Goal: Task Accomplishment & Management: Complete application form

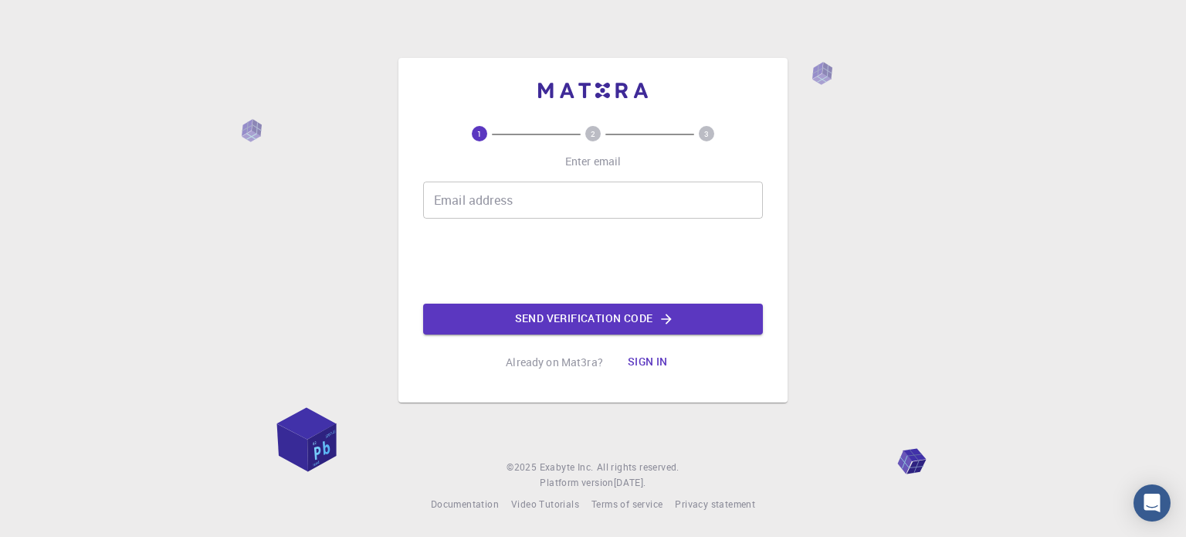
click at [504, 208] on input "Email address" at bounding box center [593, 199] width 340 height 37
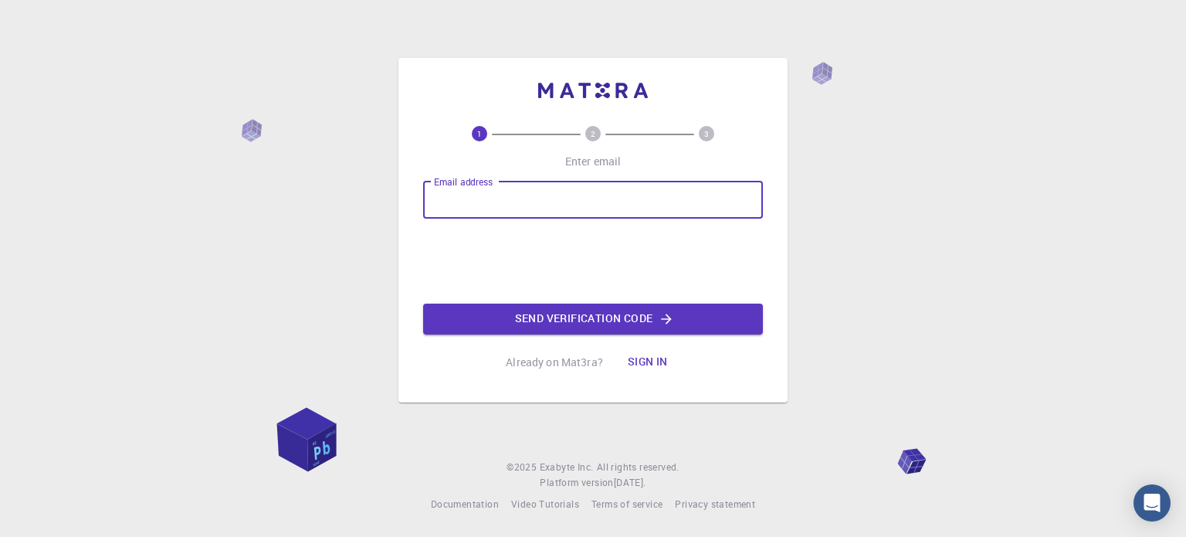
click at [497, 202] on input "Email address" at bounding box center [593, 199] width 340 height 37
type input "س"
type input "[EMAIL_ADDRESS][DOMAIN_NAME]"
click at [550, 327] on button "Send verification code" at bounding box center [593, 318] width 340 height 31
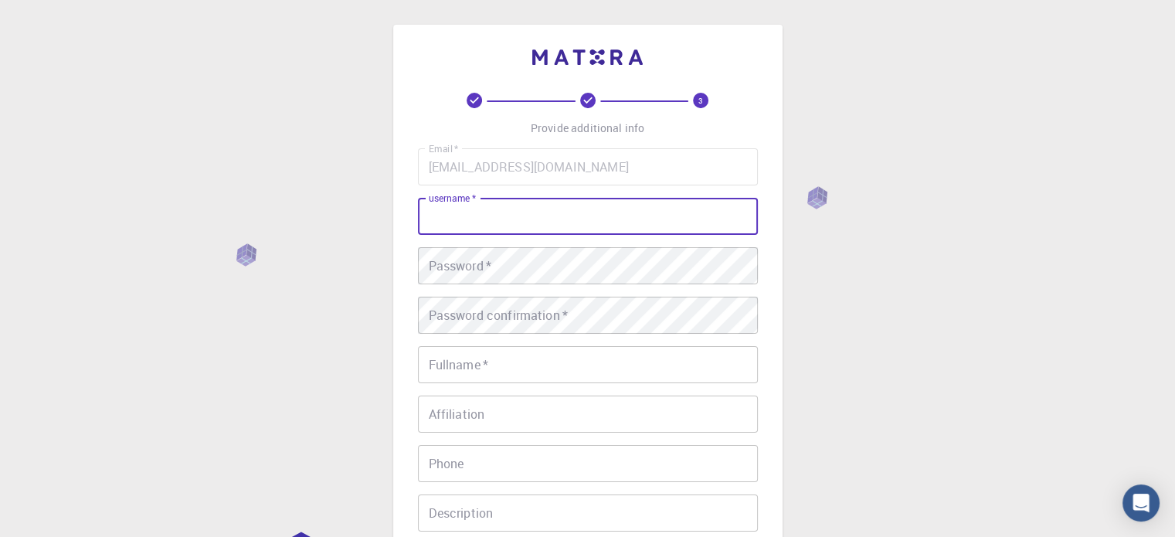
click at [531, 231] on input "username   *" at bounding box center [588, 216] width 340 height 37
type input "[PERSON_NAME]"
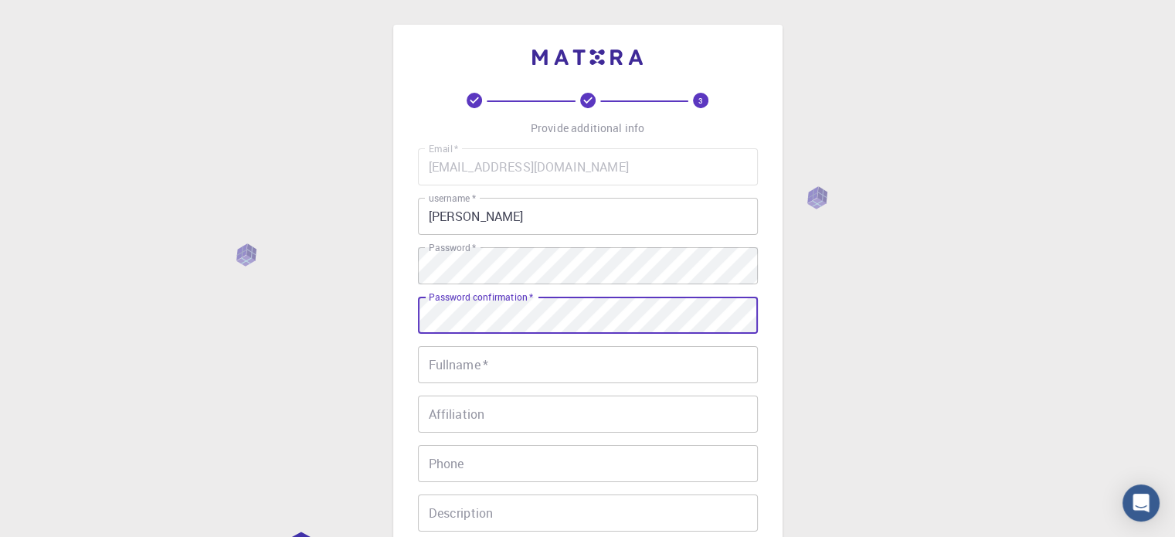
click at [550, 356] on input "Fullname   *" at bounding box center [588, 364] width 340 height 37
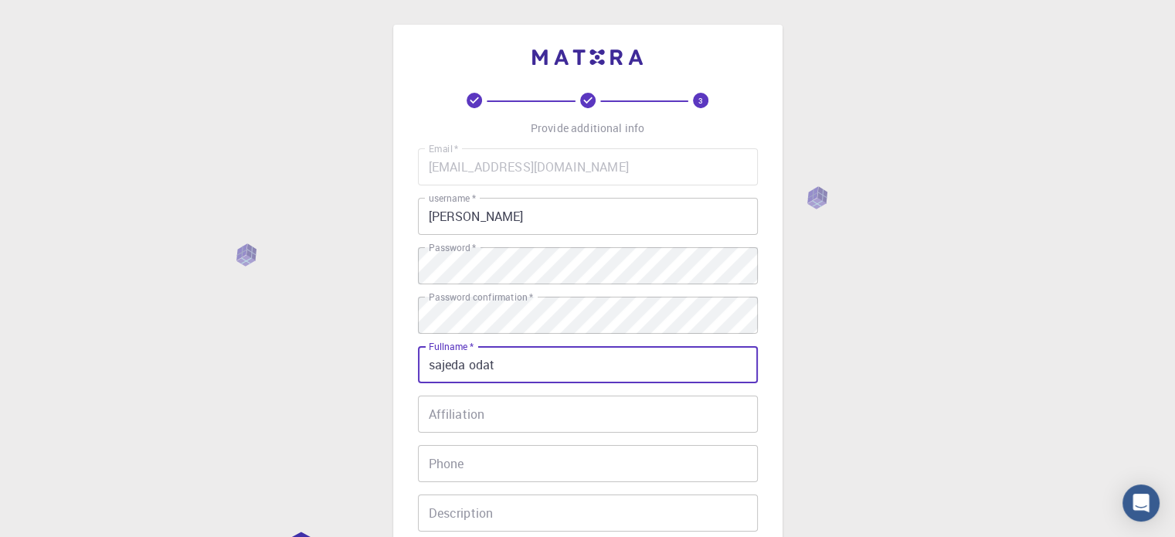
type input "sajeda odat"
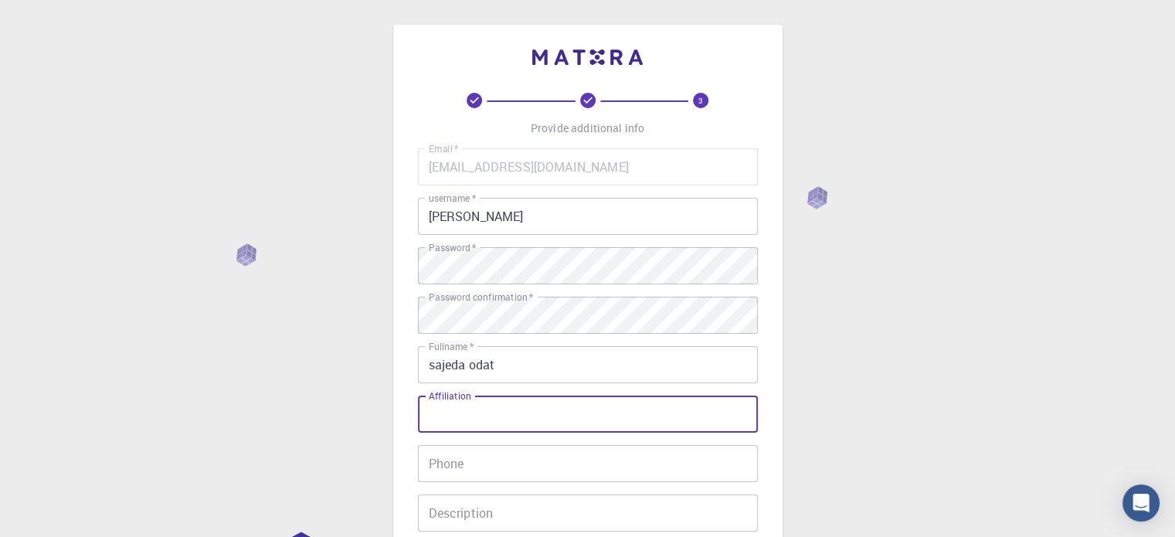
click at [452, 422] on input "Affiliation" at bounding box center [588, 413] width 340 height 37
click at [509, 456] on input "Phone" at bounding box center [588, 463] width 340 height 37
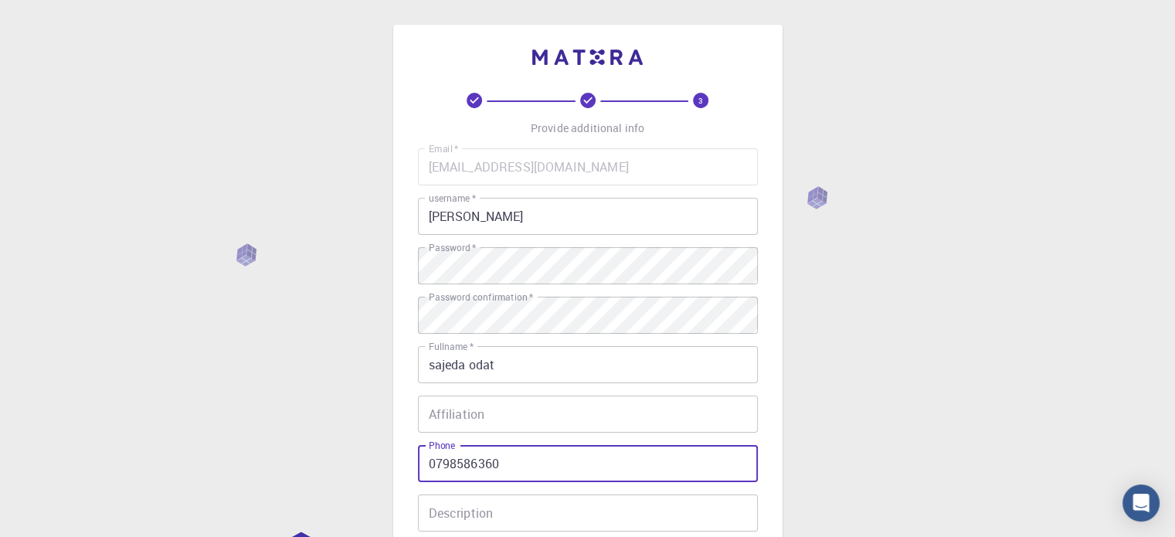
type input "0798586360"
click at [842, 395] on div "3 Provide additional info Email   * [EMAIL_ADDRESS][DOMAIN_NAME] Email   * user…" at bounding box center [587, 393] width 1175 height 786
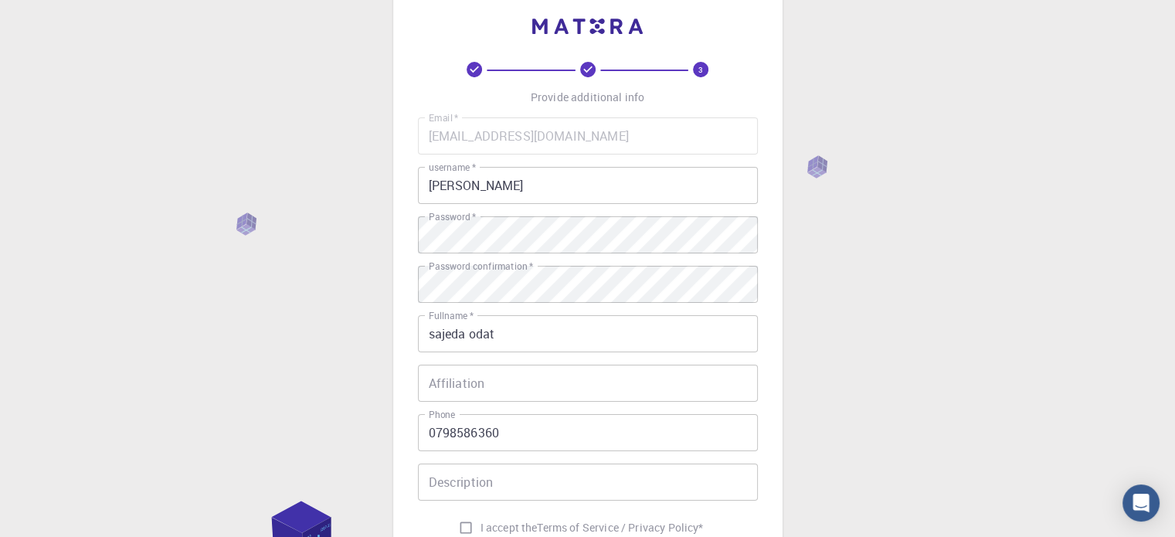
scroll to position [124, 0]
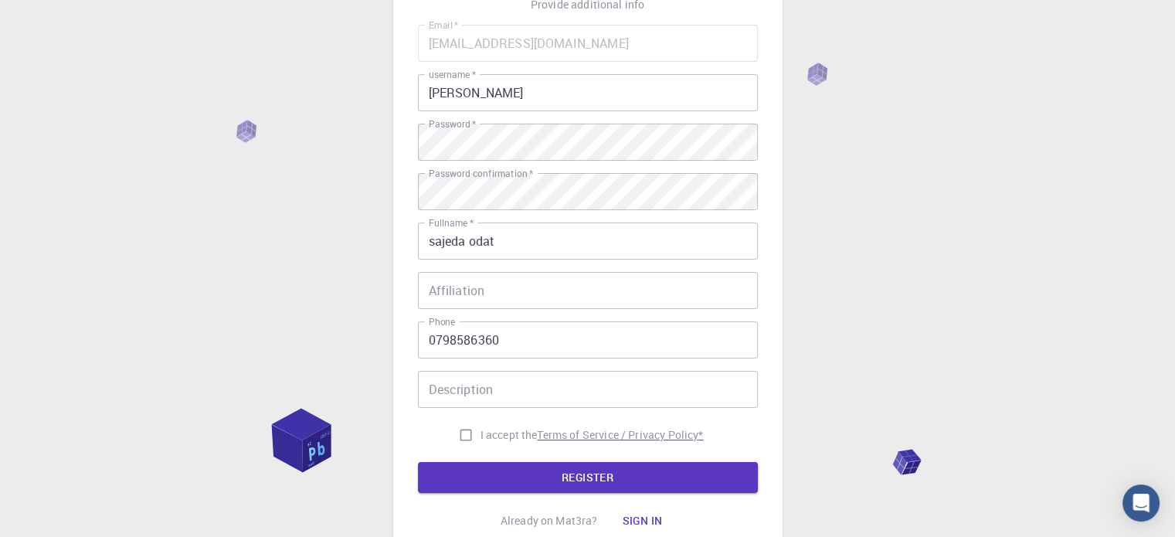
click at [619, 440] on p "Terms of Service / Privacy Policy *" at bounding box center [620, 434] width 166 height 15
click at [463, 433] on input "I accept the Terms of Service / Privacy Policy *" at bounding box center [465, 434] width 29 height 29
checkbox input "true"
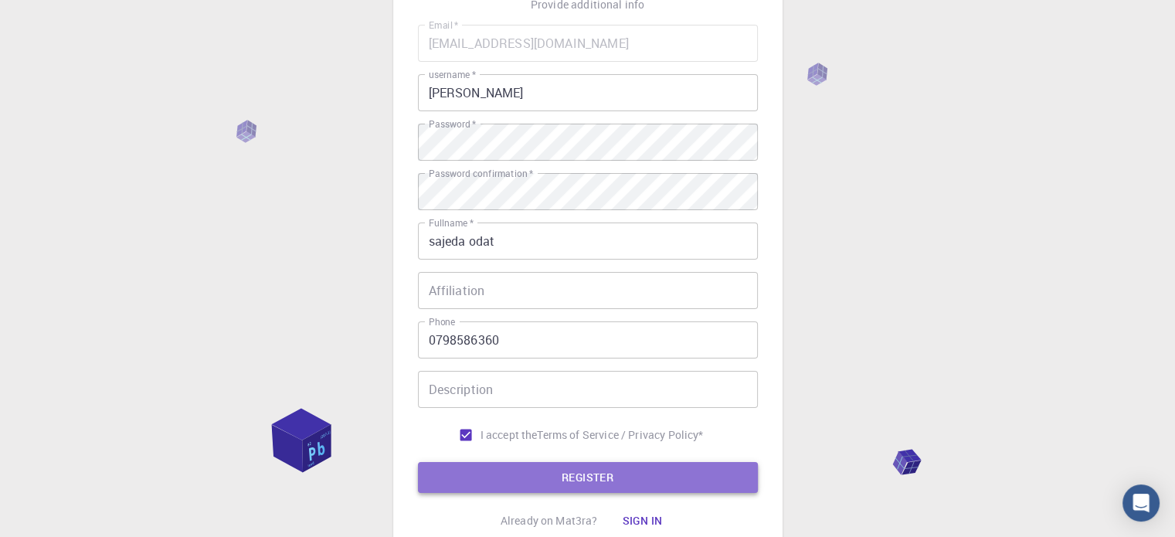
click at [500, 477] on button "REGISTER" at bounding box center [588, 477] width 340 height 31
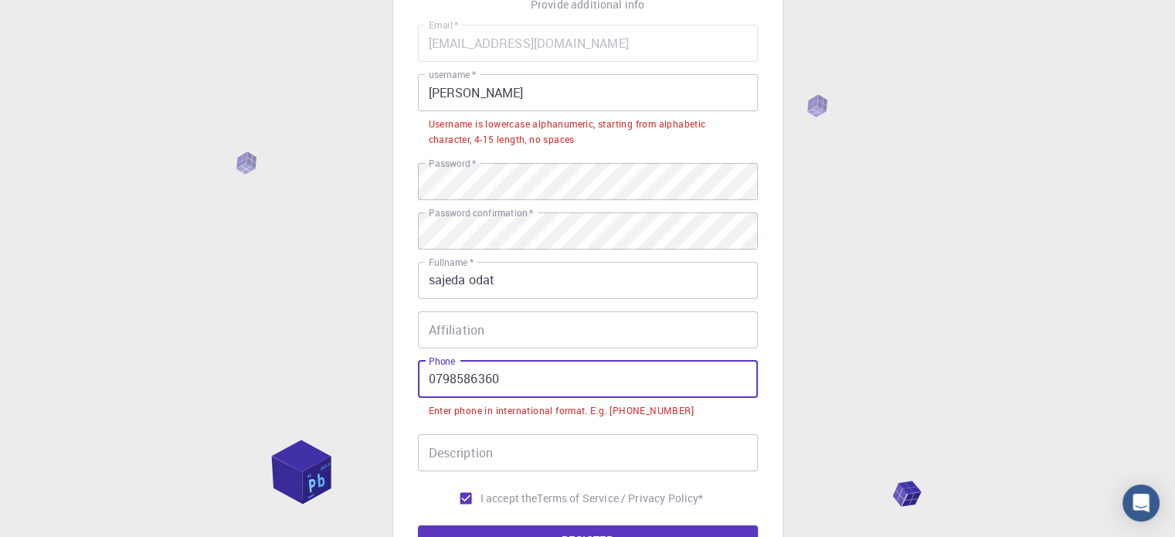
click at [429, 379] on input "0798586360" at bounding box center [588, 379] width 340 height 37
drag, startPoint x: 434, startPoint y: 381, endPoint x: 420, endPoint y: 381, distance: 13.9
click at [420, 381] on input "0798586360" at bounding box center [588, 379] width 340 height 37
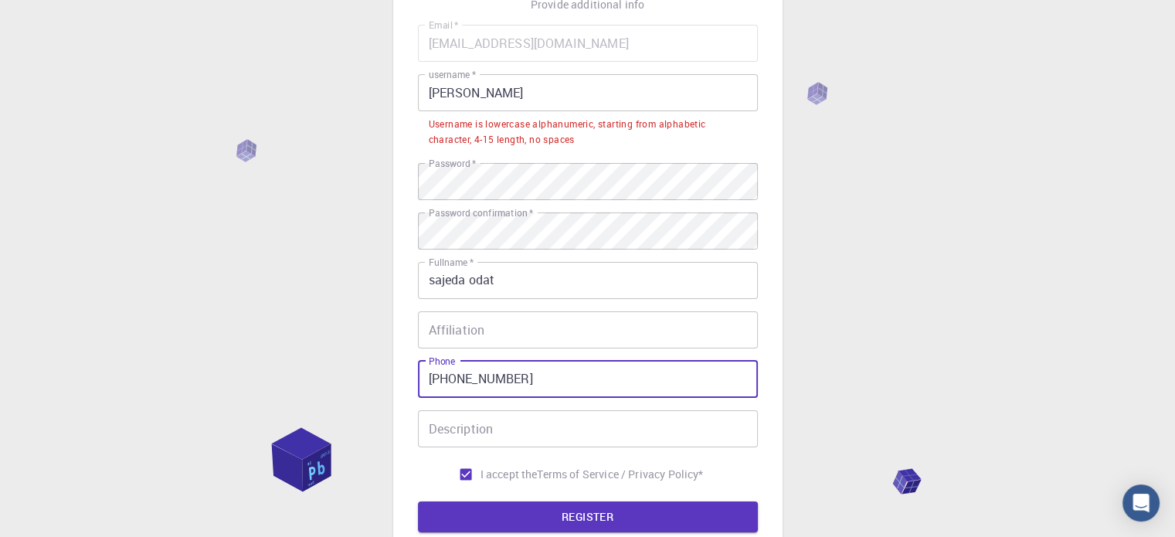
type input "[PHONE_NUMBER]"
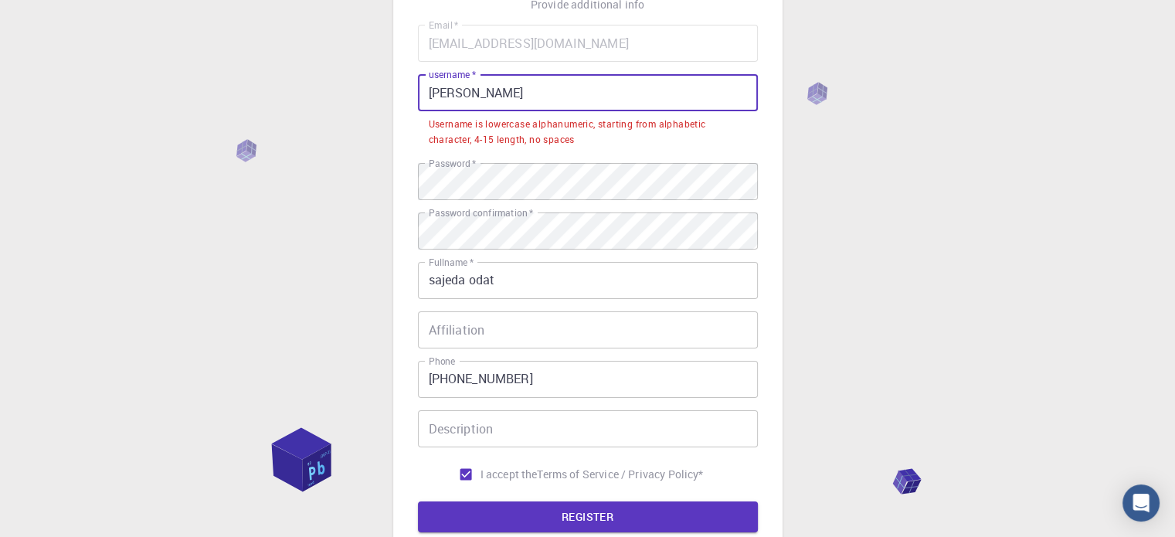
click at [560, 92] on input "[PERSON_NAME]" at bounding box center [588, 92] width 340 height 37
click at [468, 96] on input "[PERSON_NAME]" at bounding box center [588, 92] width 340 height 37
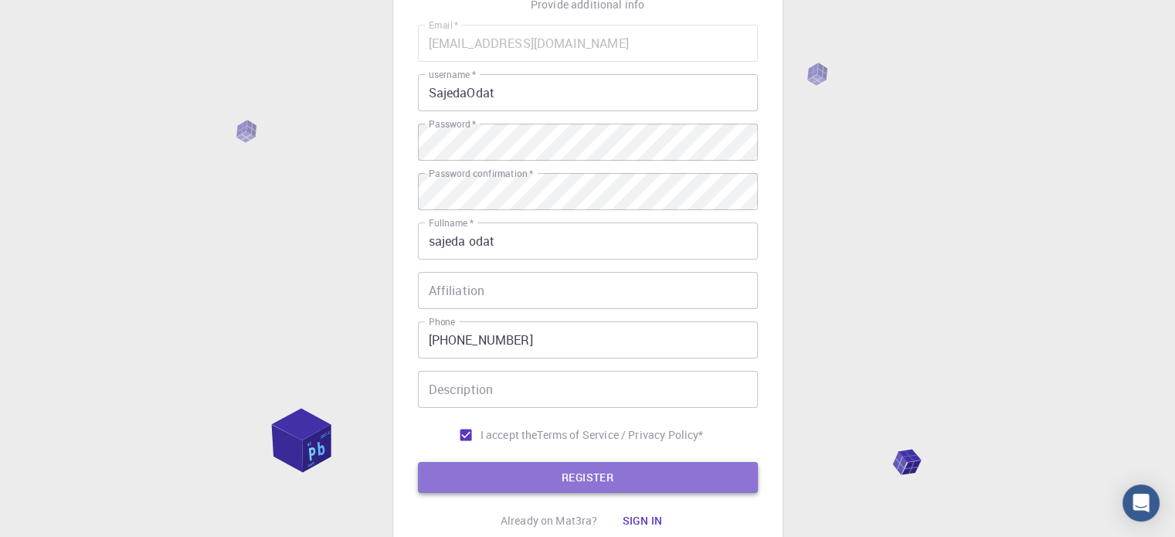
click at [562, 483] on button "REGISTER" at bounding box center [588, 477] width 340 height 31
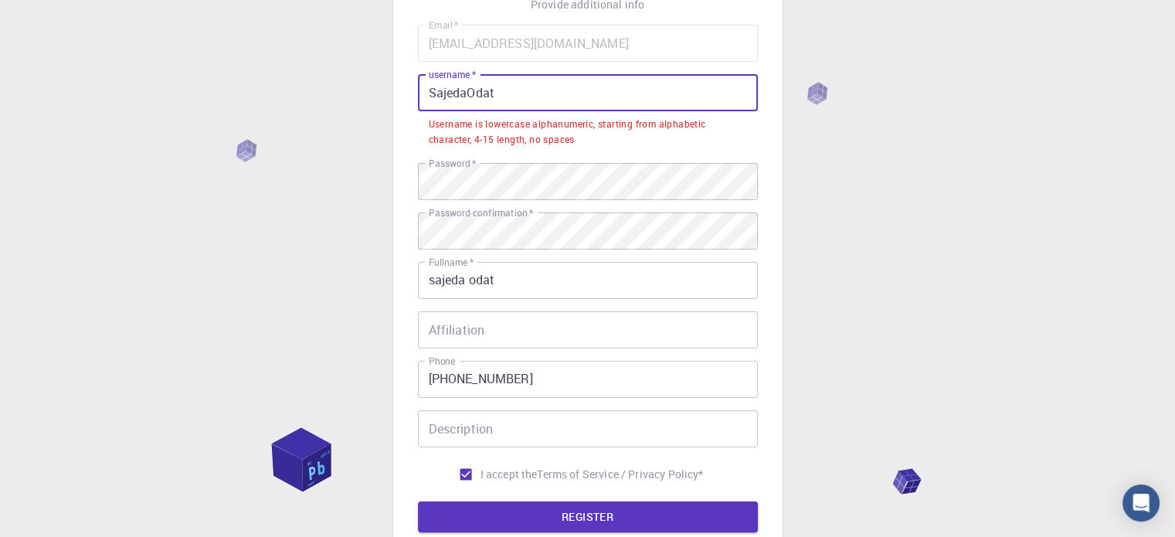
click at [608, 97] on input "SajedaOdat" at bounding box center [588, 92] width 340 height 37
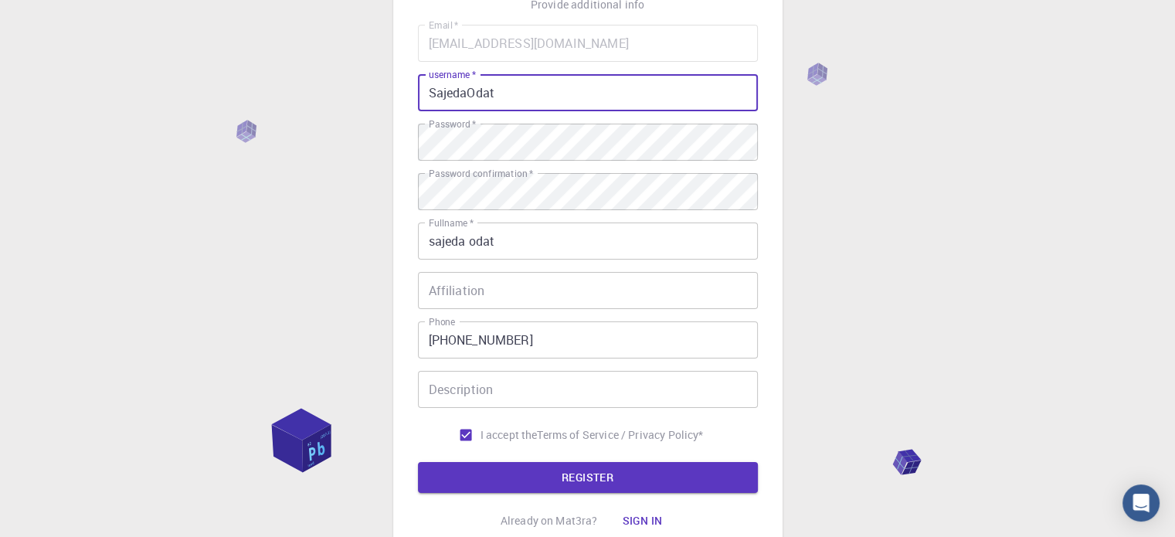
click at [608, 97] on input "SajedaOdat" at bounding box center [588, 92] width 340 height 37
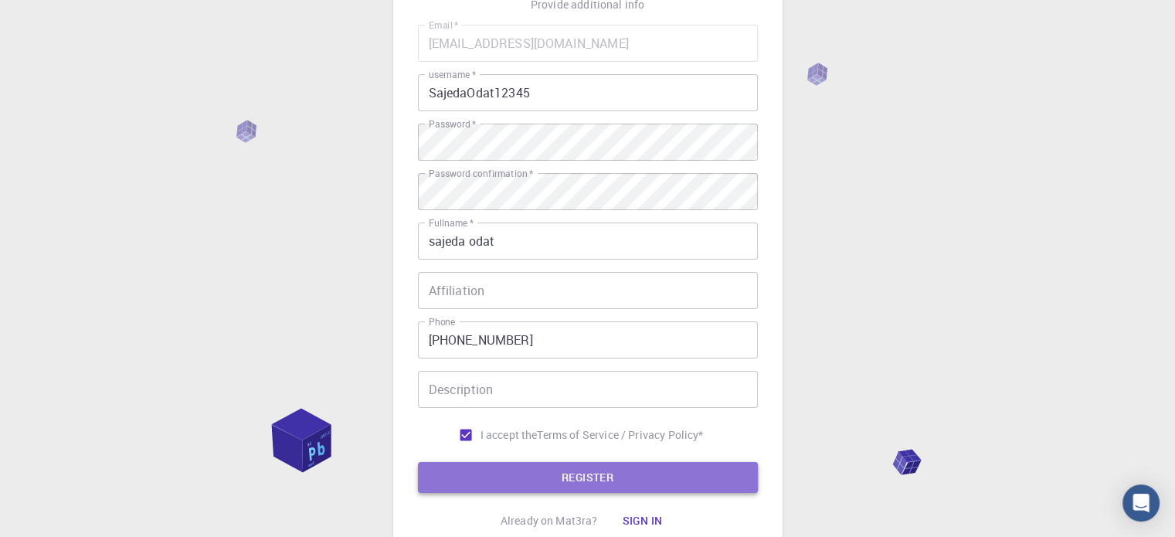
click at [531, 490] on button "REGISTER" at bounding box center [588, 477] width 340 height 31
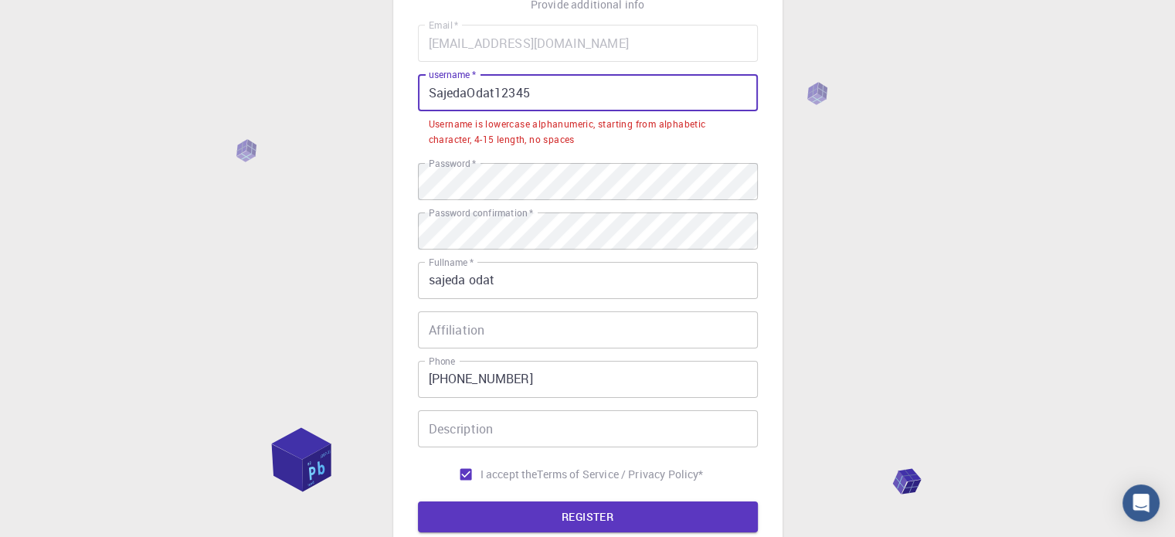
click at [590, 92] on input "SajedaOdat12345" at bounding box center [588, 92] width 340 height 37
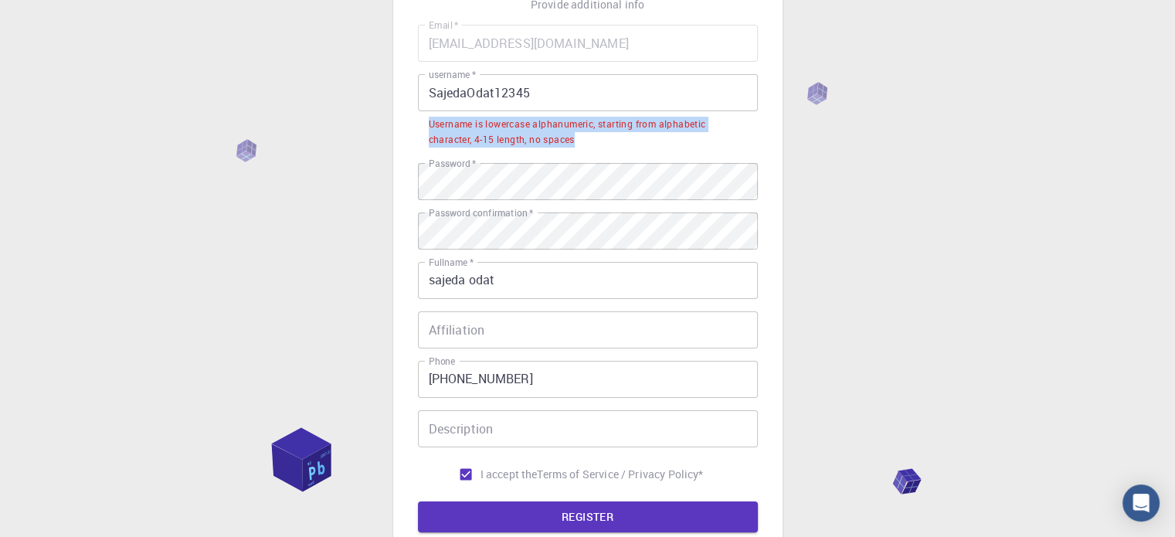
drag, startPoint x: 429, startPoint y: 123, endPoint x: 576, endPoint y: 137, distance: 147.4
click at [576, 137] on div "Username is lowercase alphanumeric, starting from alphabetic character, 4-15 le…" at bounding box center [588, 132] width 318 height 31
click at [717, 147] on div "Username is lowercase alphanumeric, starting from alphabetic character, 4-15 le…" at bounding box center [588, 132] width 318 height 31
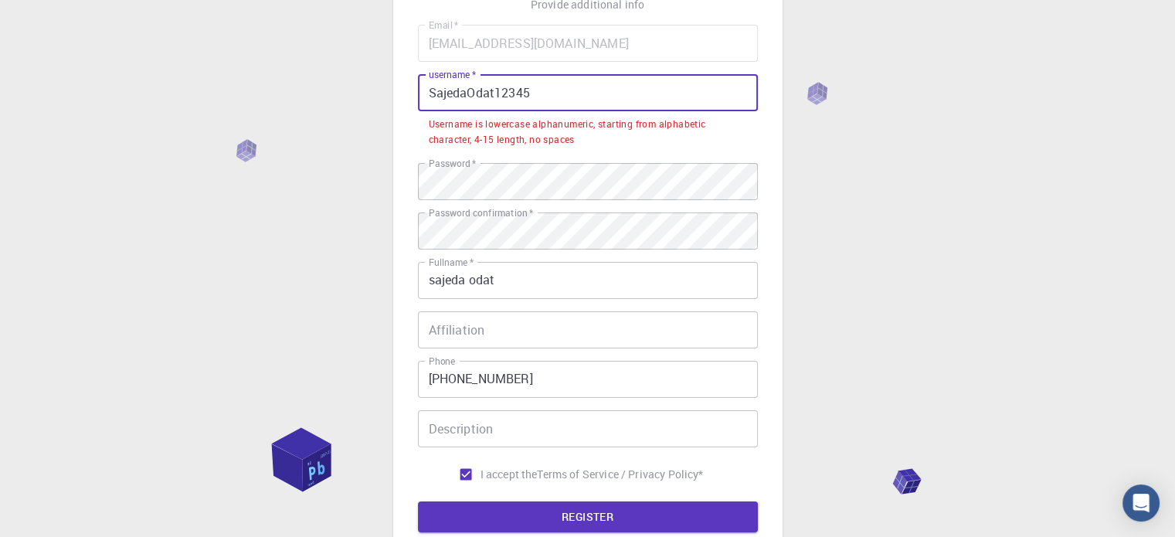
click at [584, 89] on input "SajedaOdat12345" at bounding box center [588, 92] width 340 height 37
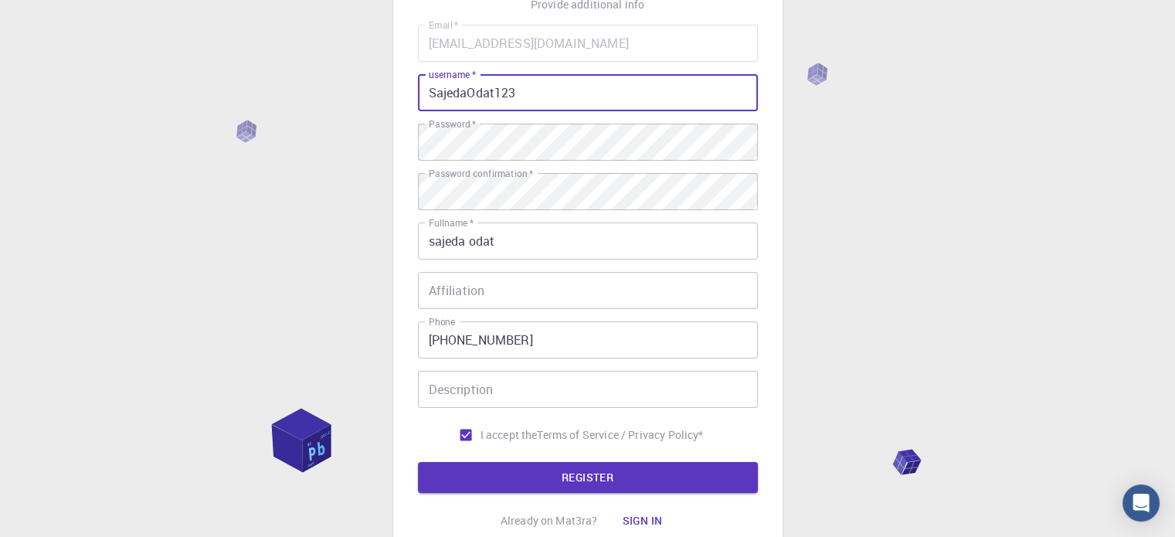
click at [431, 93] on input "SajedaOdat123" at bounding box center [588, 92] width 340 height 37
click at [473, 86] on input "sajedaOdat123" at bounding box center [588, 92] width 340 height 37
type input "sajedaodat123"
click at [418, 462] on button "REGISTER" at bounding box center [588, 477] width 340 height 31
click at [566, 472] on button "REGISTER" at bounding box center [588, 477] width 340 height 31
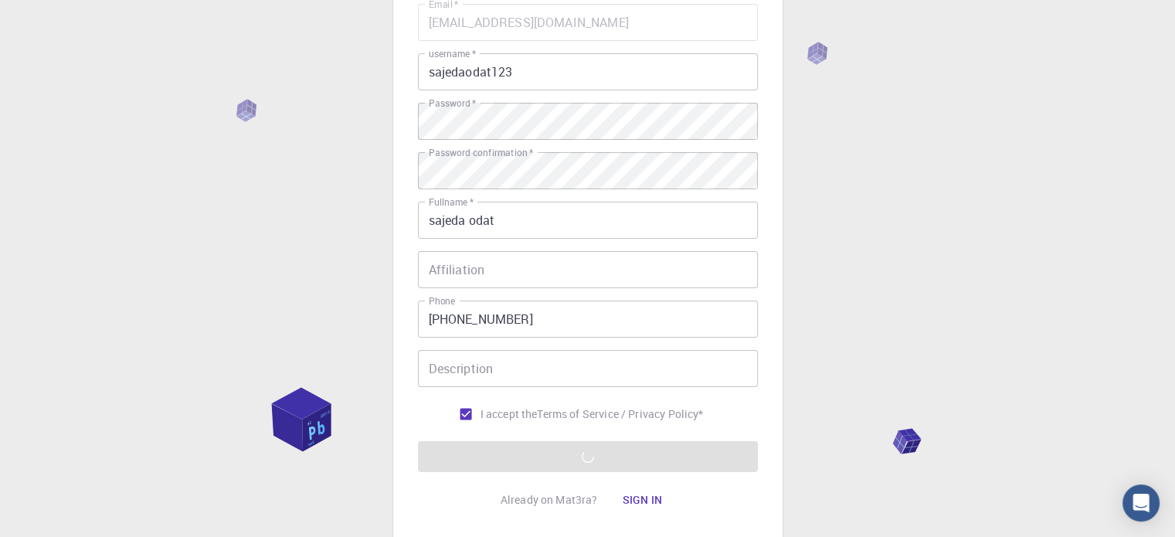
scroll to position [154, 0]
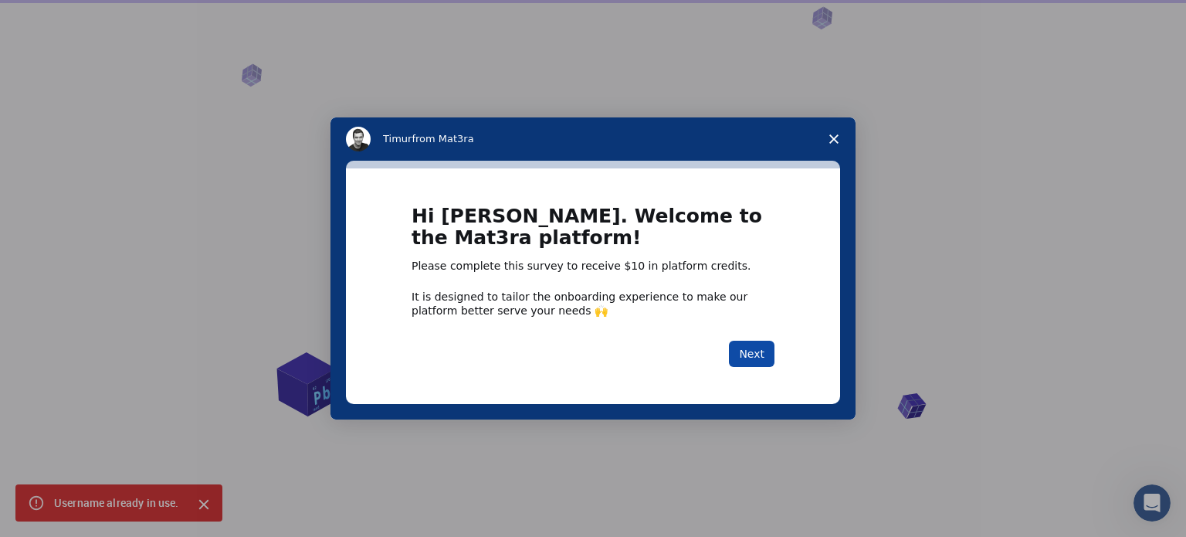
click at [754, 361] on button "Next" at bounding box center [752, 354] width 46 height 26
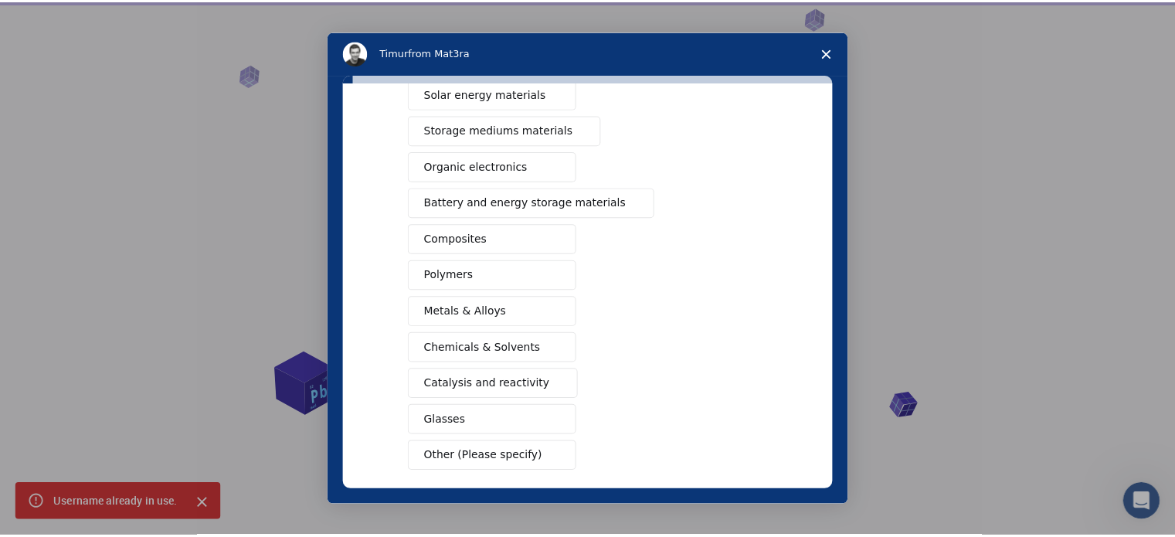
scroll to position [204, 0]
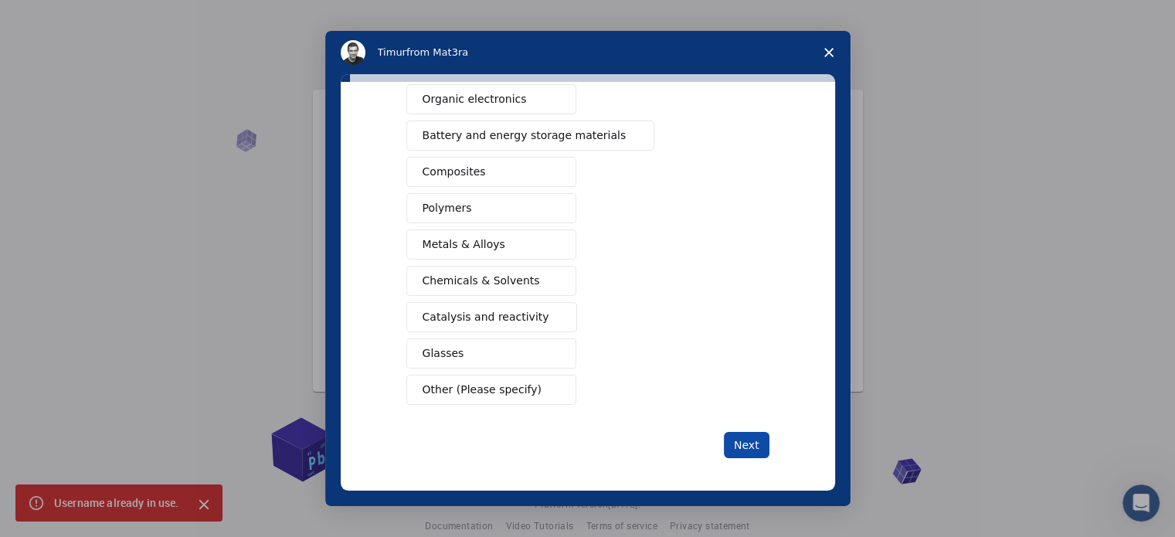
click at [735, 432] on button "Next" at bounding box center [747, 445] width 46 height 26
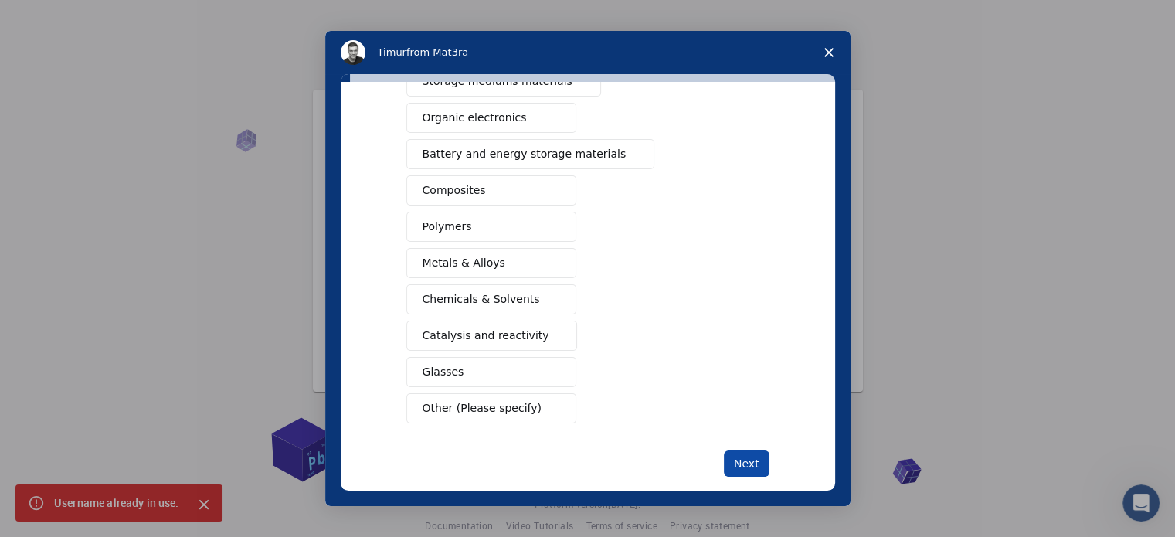
scroll to position [133, 0]
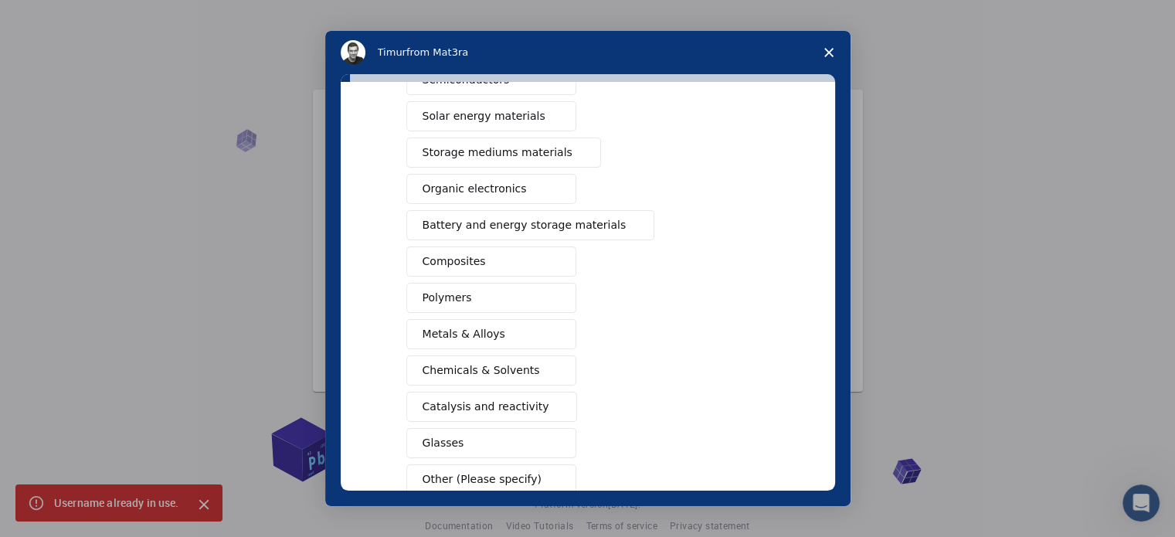
click at [822, 55] on span "Close survey" at bounding box center [828, 52] width 43 height 43
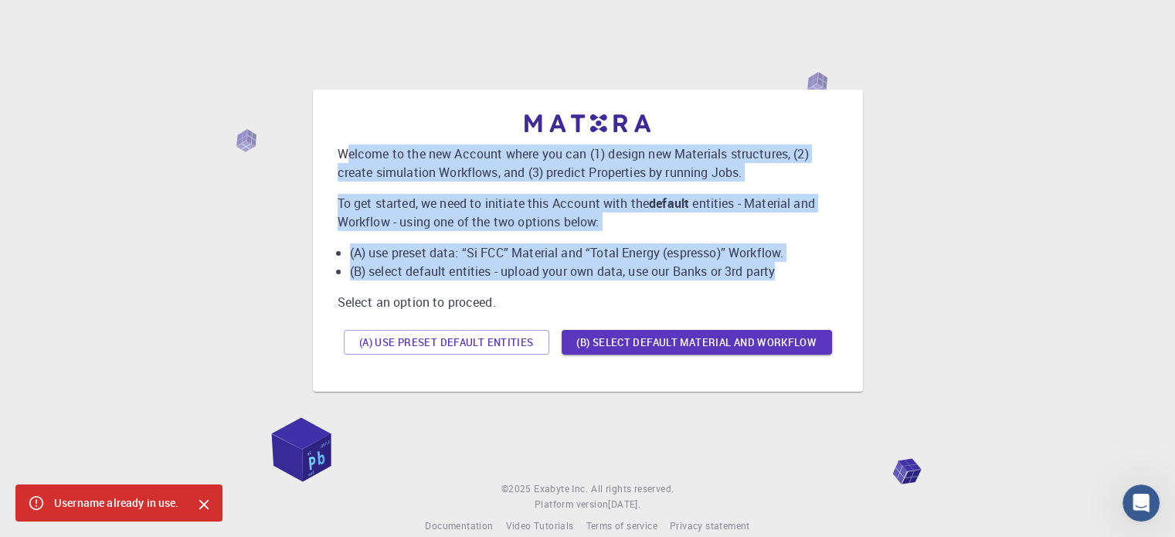
drag, startPoint x: 343, startPoint y: 150, endPoint x: 787, endPoint y: 278, distance: 462.1
click at [787, 278] on div "Welcome to the new Account where you can (1) design new Materials structures, (…" at bounding box center [587, 237] width 500 height 246
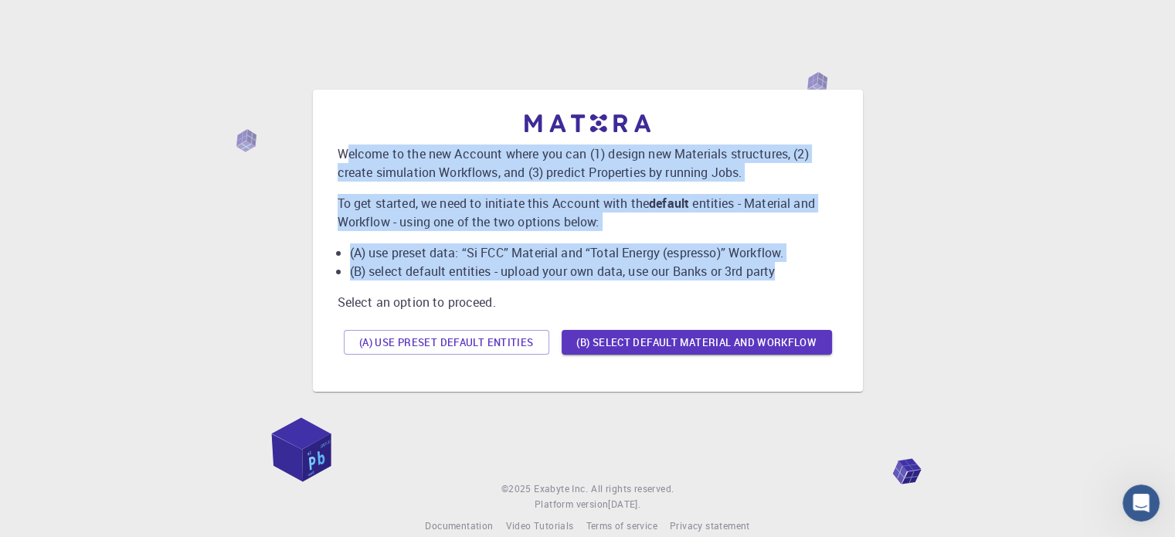
click at [1005, 233] on div "Welcome to the new Account where you can (1) design new Materials structures, (…" at bounding box center [587, 240] width 1137 height 395
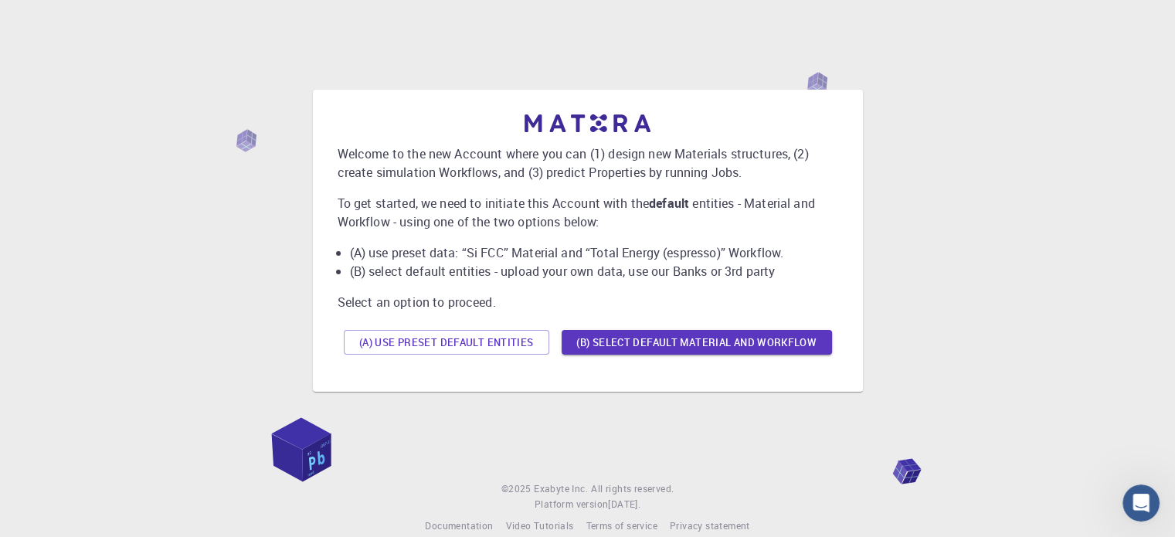
click at [270, 448] on div "Welcome to the new Account where you can (1) design new Materials structures, (…" at bounding box center [587, 228] width 1175 height 456
click at [627, 342] on button "(B) Select default material and workflow" at bounding box center [696, 342] width 270 height 25
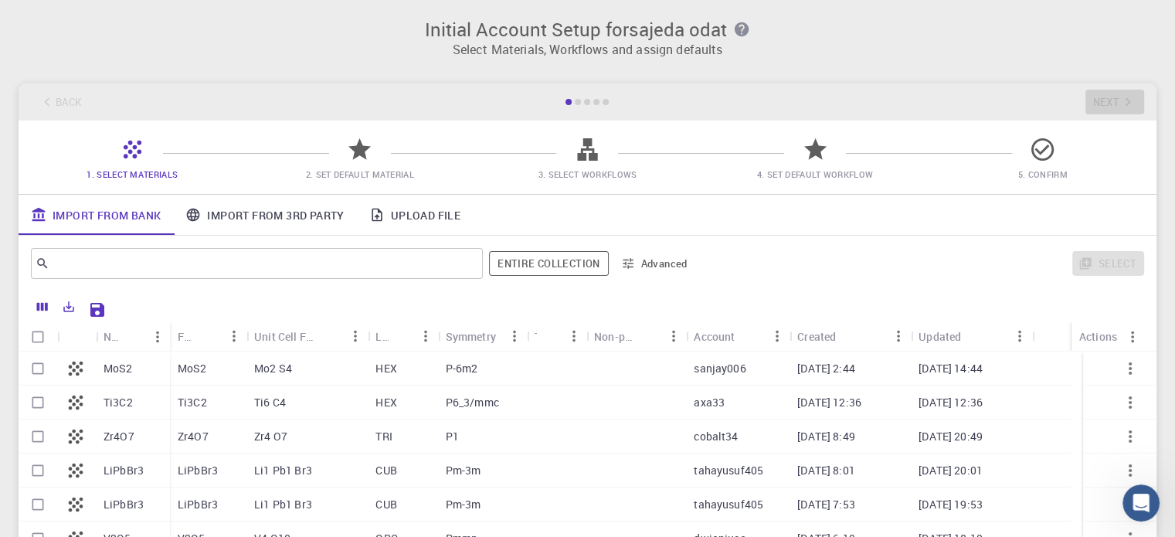
drag, startPoint x: 456, startPoint y: 130, endPoint x: 500, endPoint y: 120, distance: 45.1
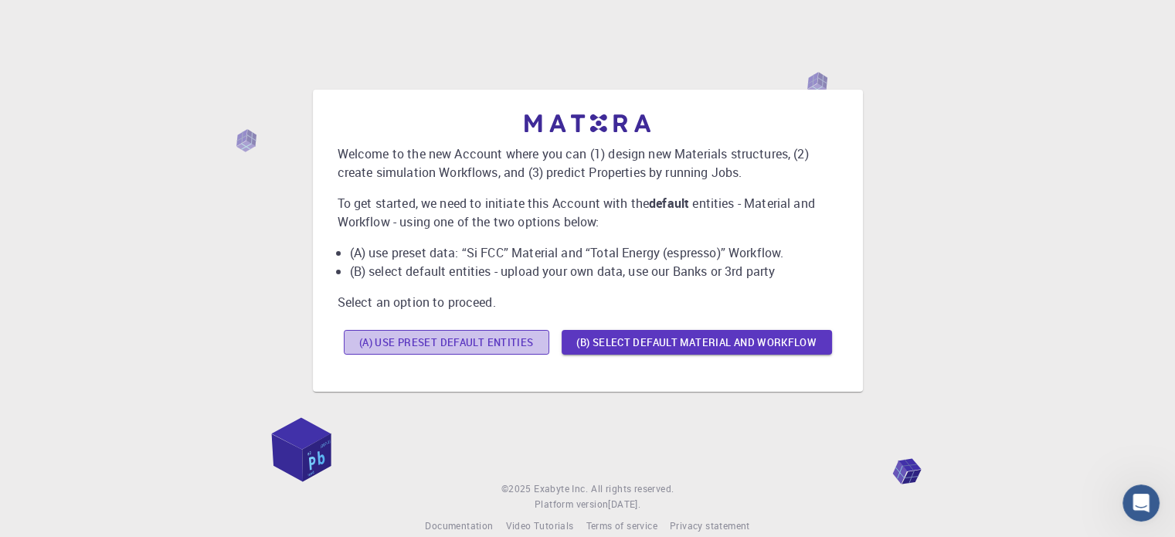
click at [473, 338] on button "(A) Use preset default entities" at bounding box center [446, 342] width 205 height 25
